Goal: Navigation & Orientation: Find specific page/section

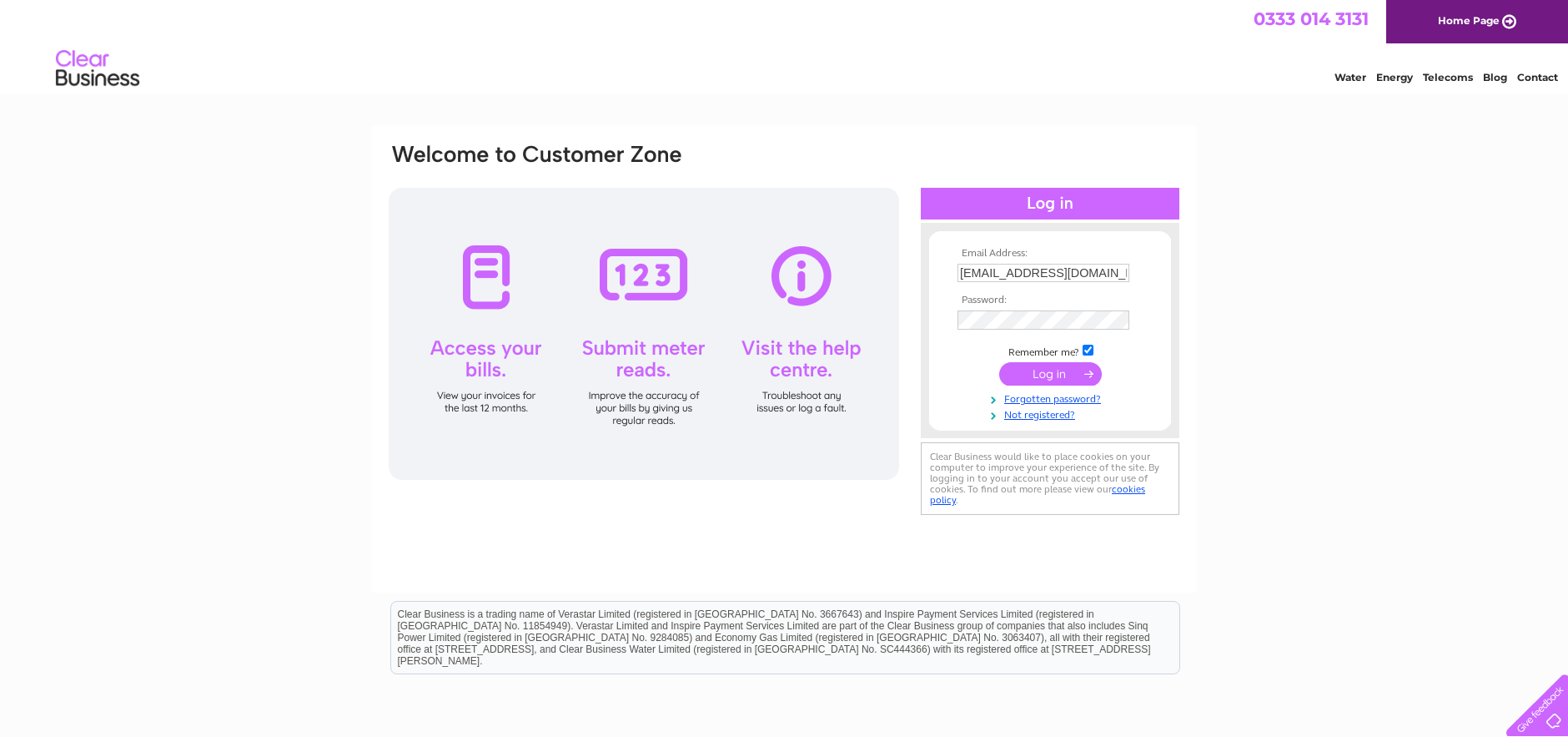
click at [1061, 373] on input "submit" at bounding box center [1050, 373] width 102 height 23
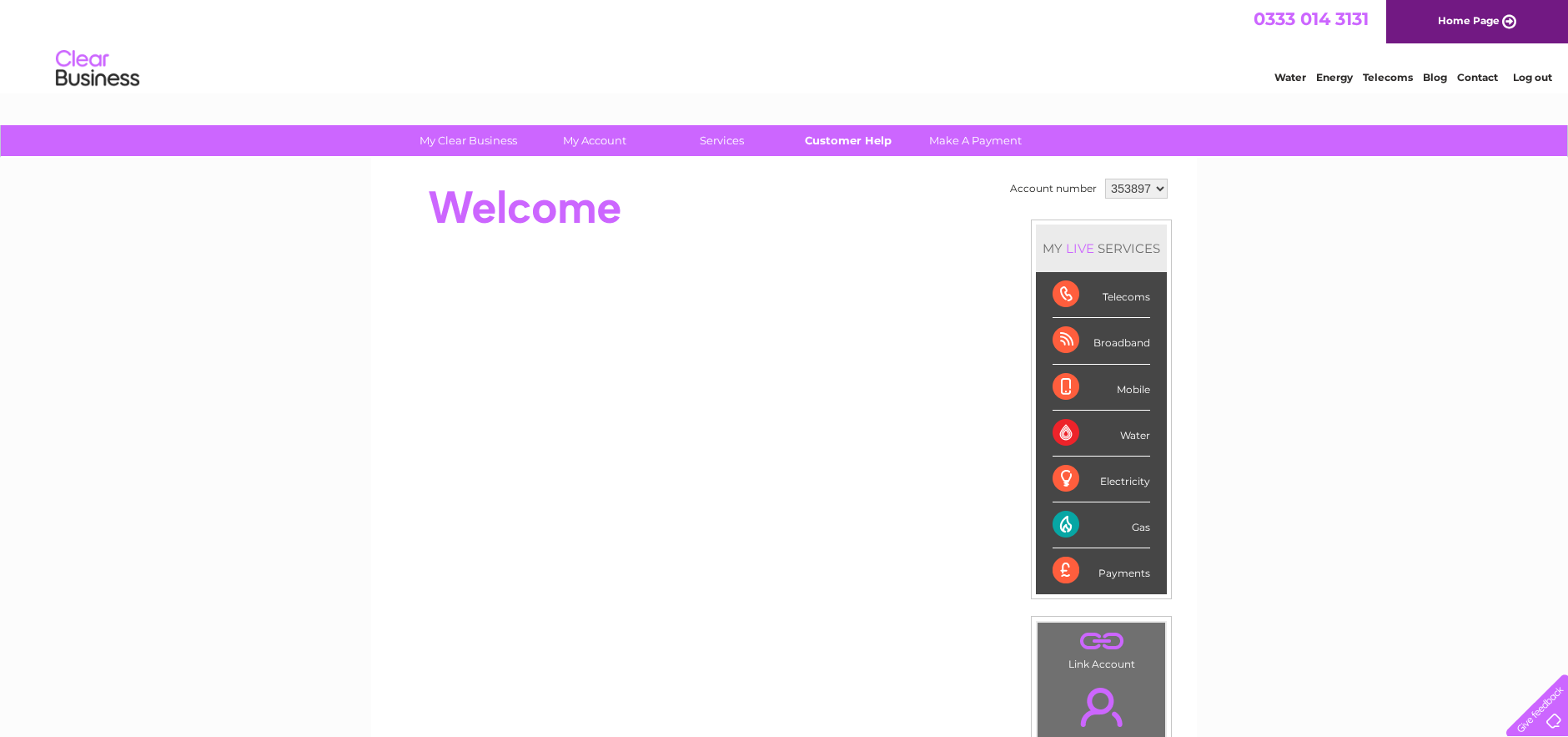
click at [850, 144] on link "Customer Help" at bounding box center [849, 141] width 138 height 31
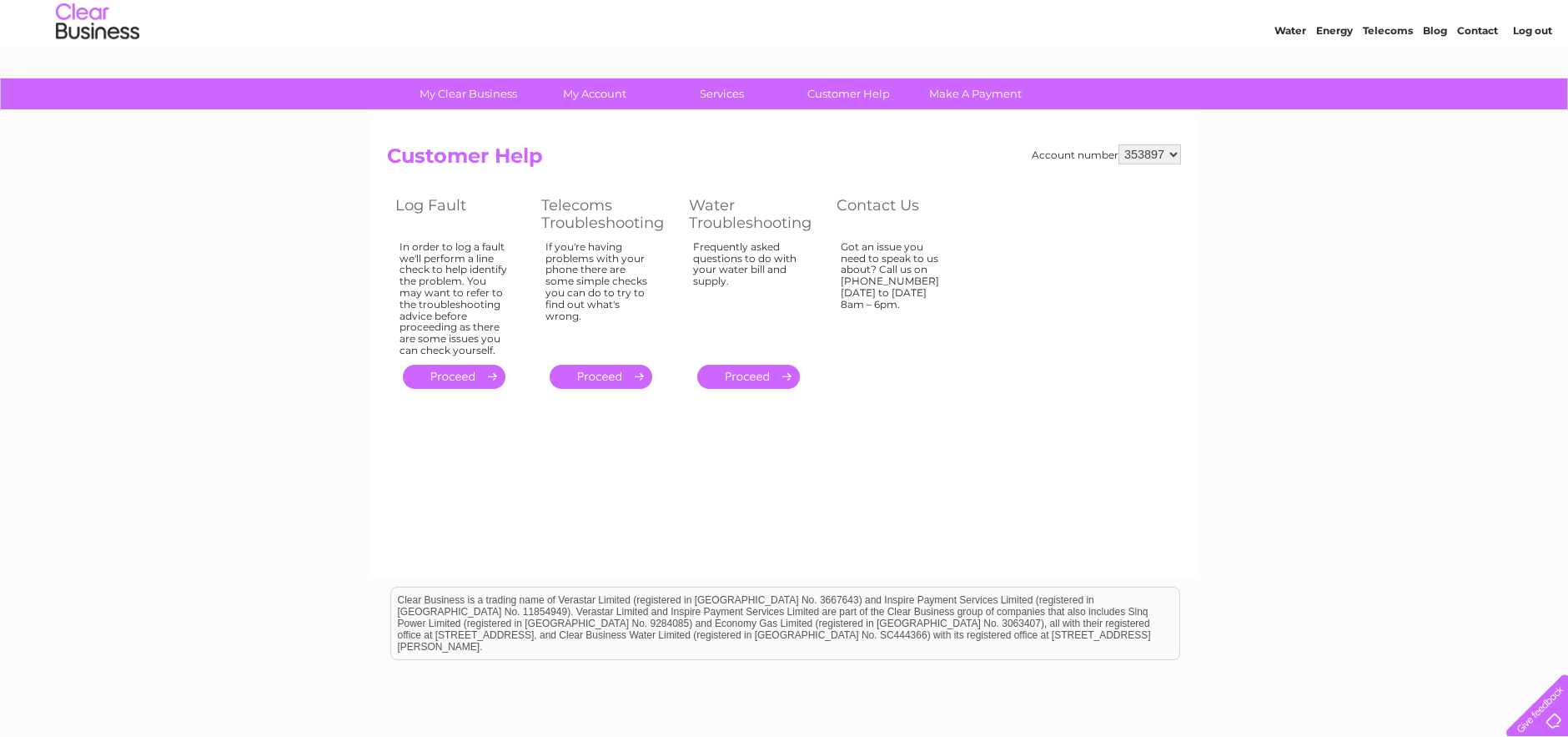
scroll to position [16, 0]
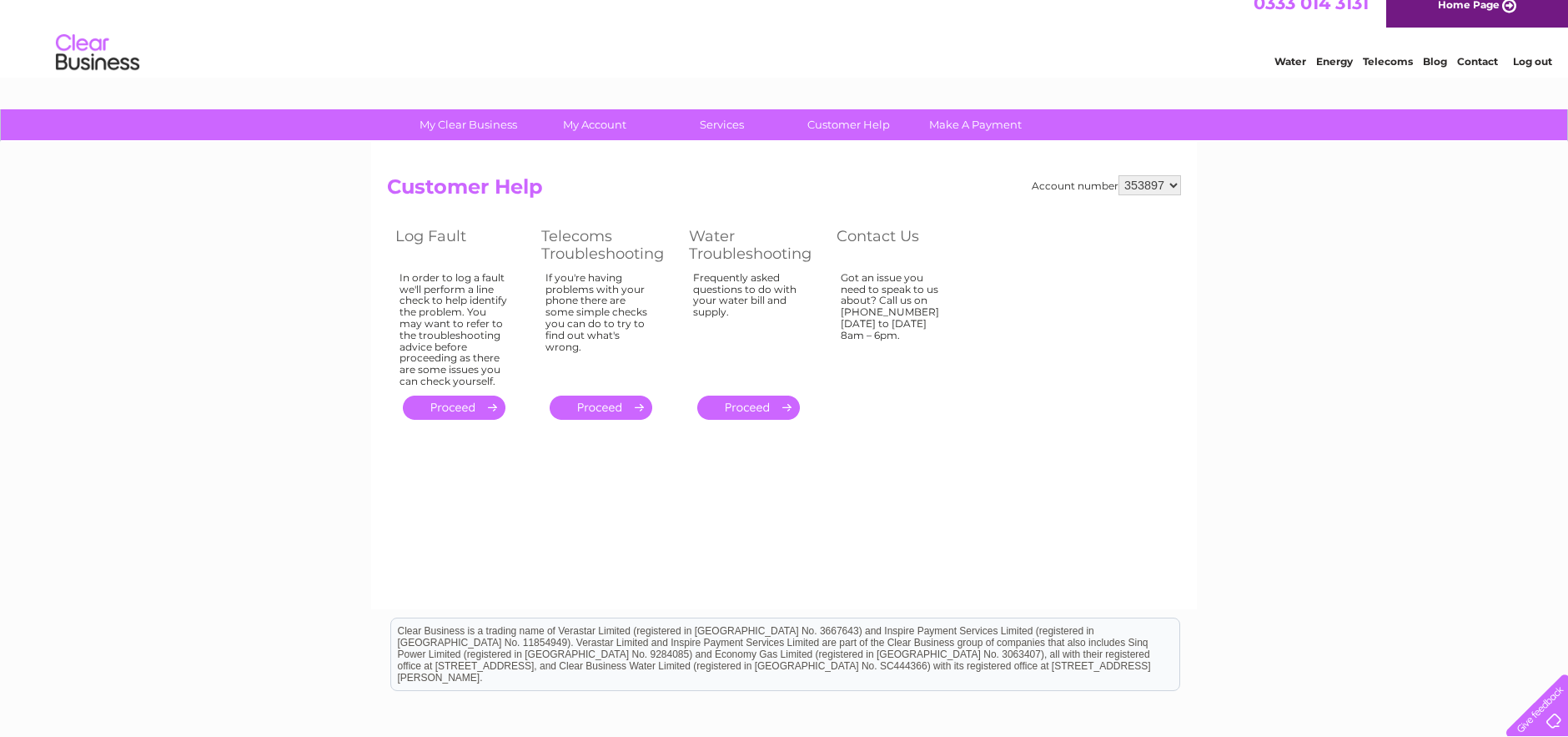
click at [1118, 175] on select "353897 922780" at bounding box center [1149, 185] width 62 height 20
click at [602, 122] on link "My Account" at bounding box center [595, 124] width 138 height 31
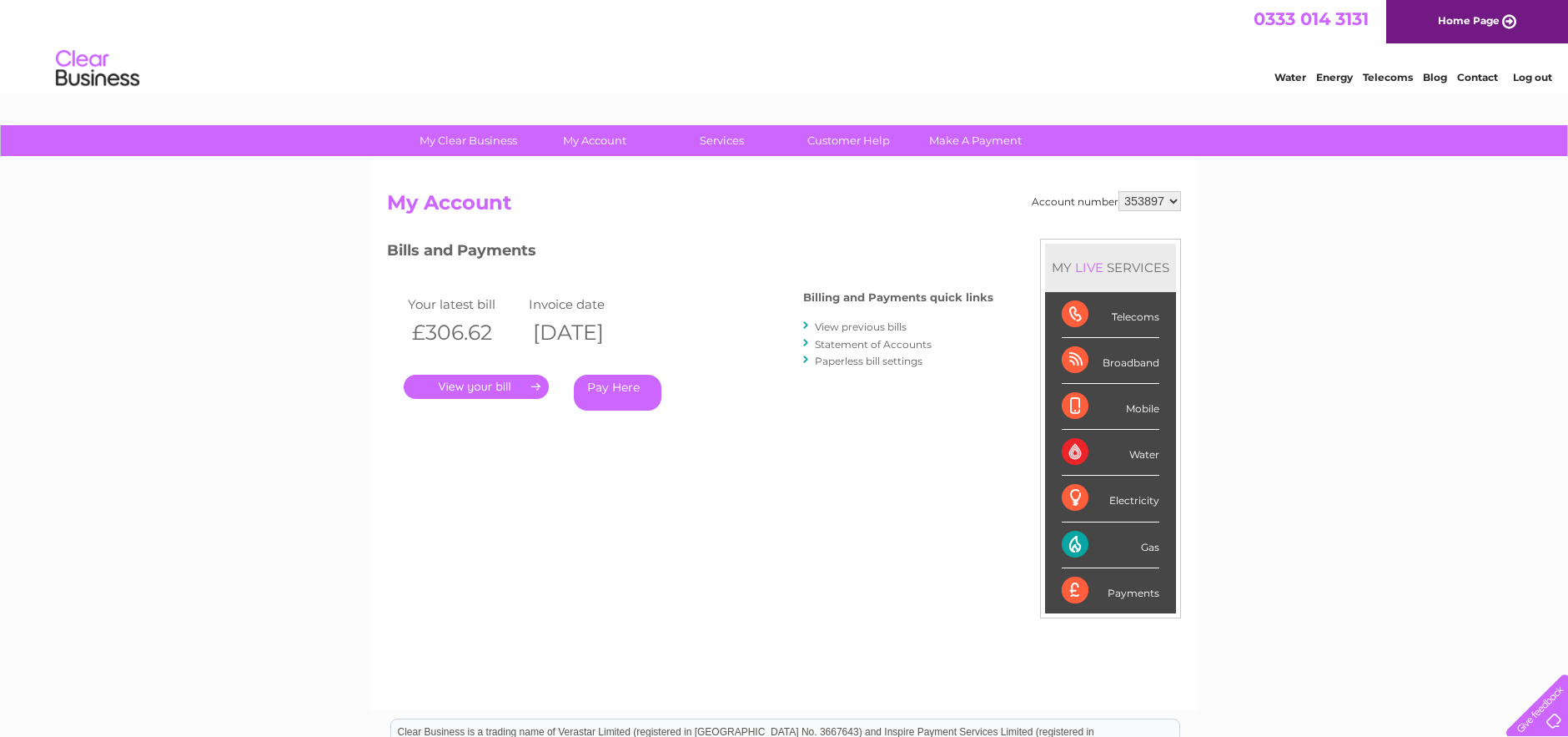
click at [615, 214] on h2 "My Account" at bounding box center [784, 207] width 794 height 32
click at [591, 222] on h2 "My Account" at bounding box center [784, 207] width 794 height 32
